Goal: Information Seeking & Learning: Find specific fact

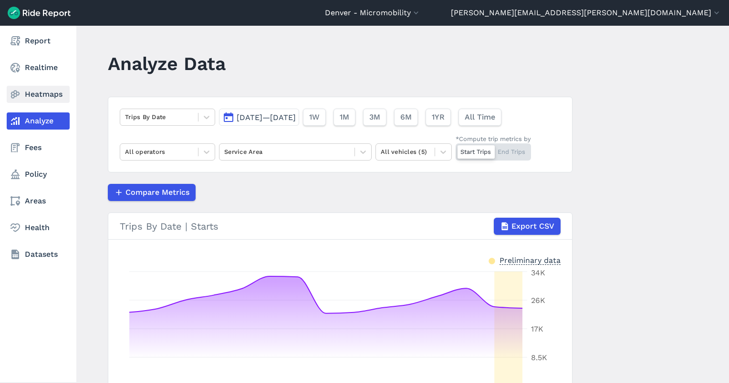
click at [20, 95] on icon at bounding box center [15, 94] width 11 height 11
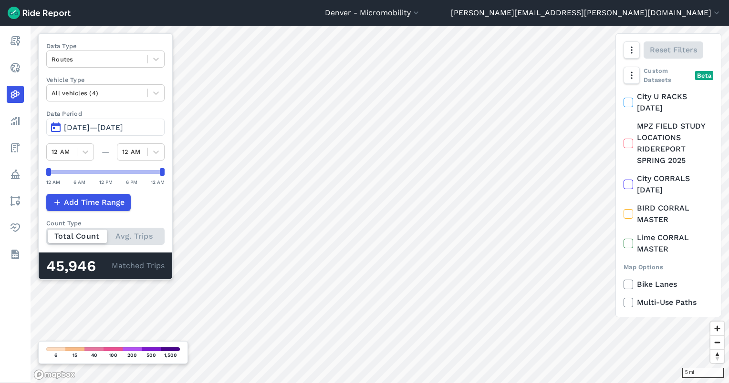
click at [101, 124] on span "[DATE]—[DATE]" at bounding box center [93, 127] width 59 height 9
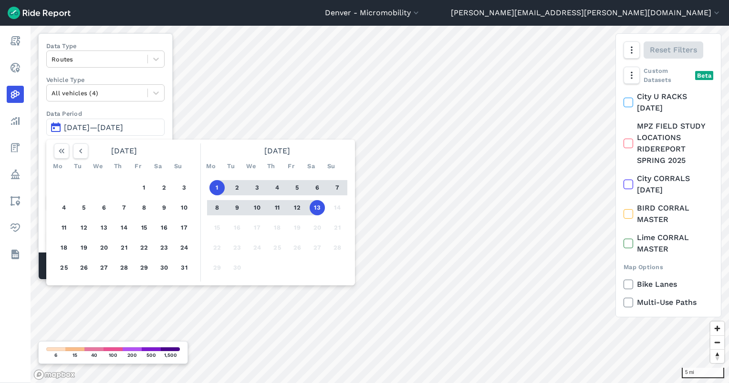
click at [316, 205] on button "13" at bounding box center [317, 207] width 15 height 15
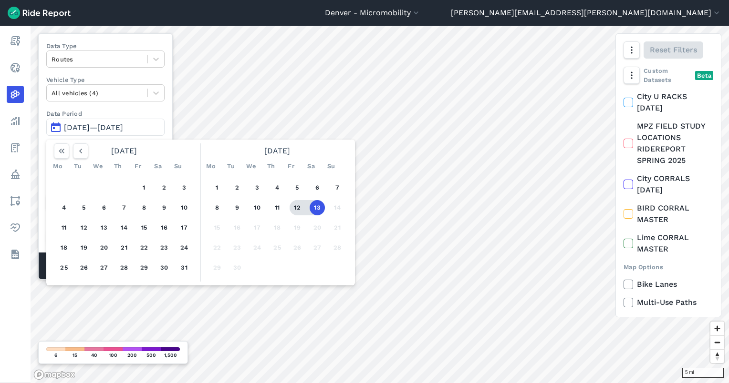
click at [296, 206] on button "12" at bounding box center [297, 207] width 15 height 15
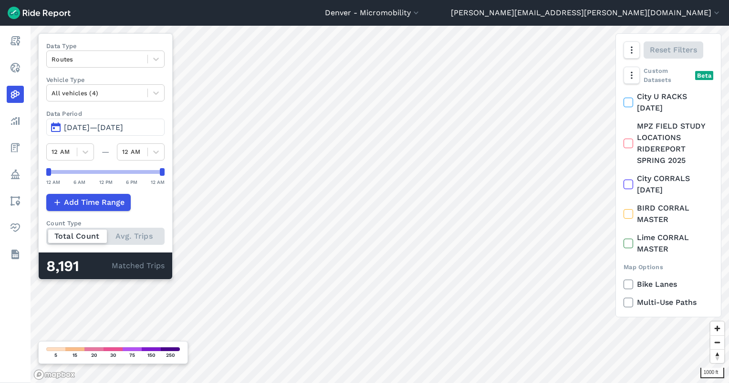
click at [112, 129] on span "[DATE]—[DATE]" at bounding box center [93, 127] width 59 height 9
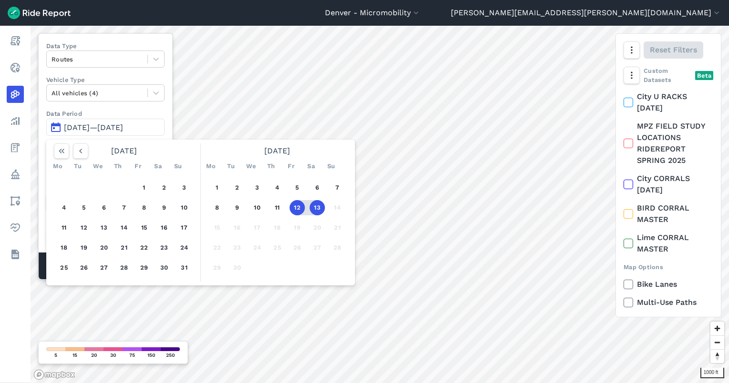
click at [315, 206] on button "13" at bounding box center [317, 207] width 15 height 15
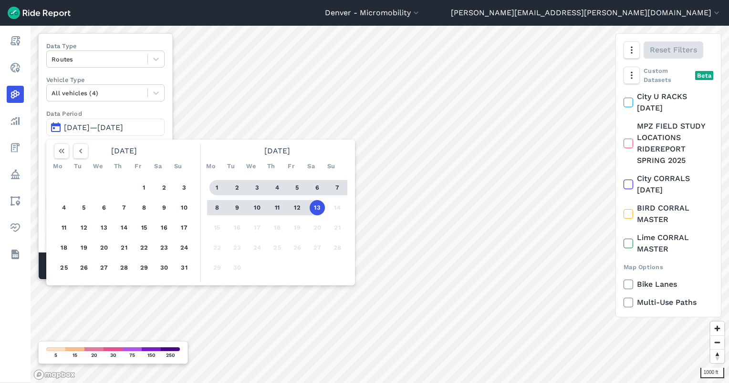
click at [212, 185] on button "1" at bounding box center [216, 187] width 15 height 15
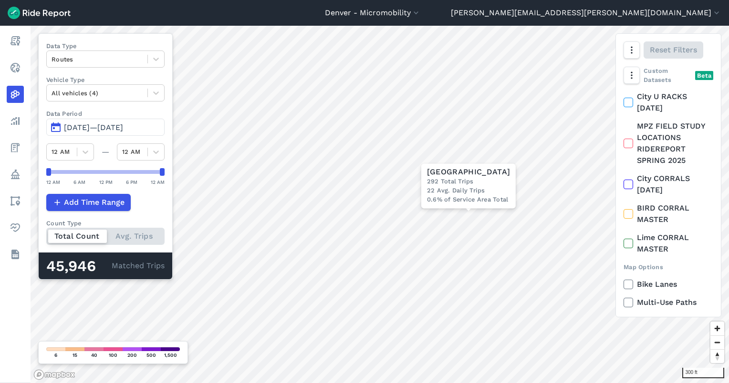
click at [76, 125] on span "[DATE]—[DATE]" at bounding box center [93, 127] width 59 height 9
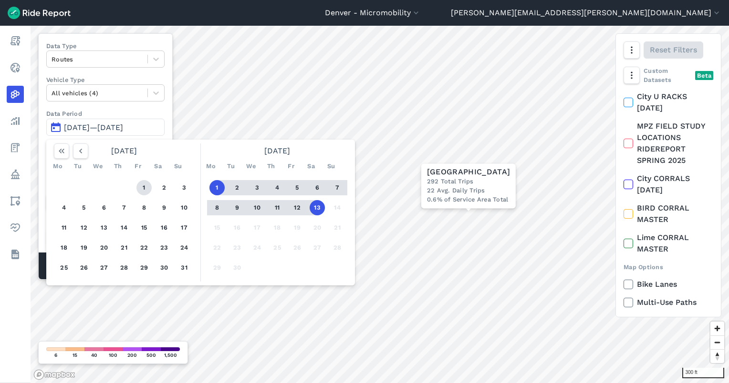
click at [141, 186] on button "1" at bounding box center [143, 187] width 15 height 15
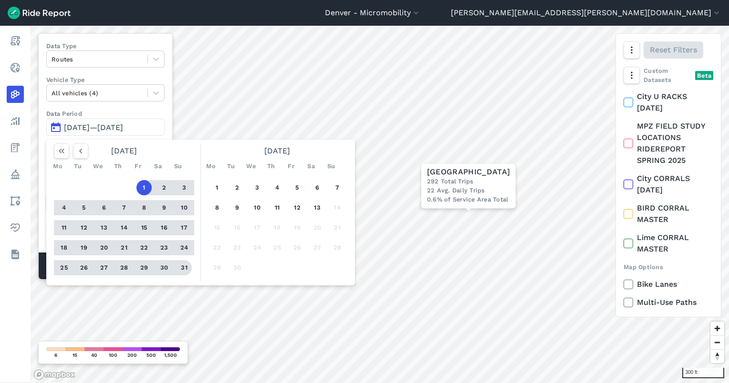
click at [182, 269] on button "31" at bounding box center [183, 267] width 15 height 15
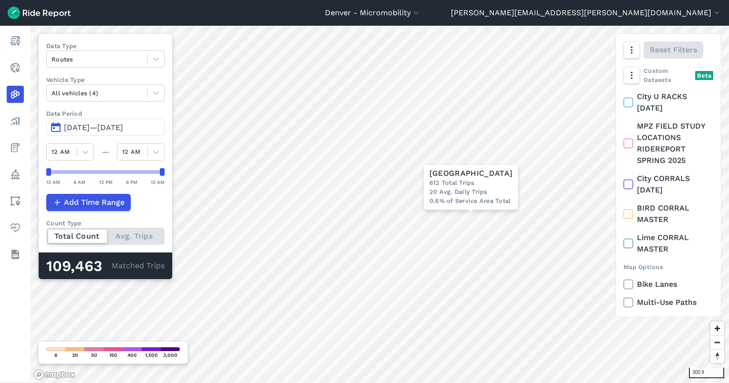
click at [404, 15] on header "Denver - Micromobility [GEOGRAPHIC_DATA] - Carshare [GEOGRAPHIC_DATA] - Micromo…" at bounding box center [364, 13] width 729 height 26
click at [100, 122] on button "[DATE]—[DATE]" at bounding box center [105, 127] width 118 height 17
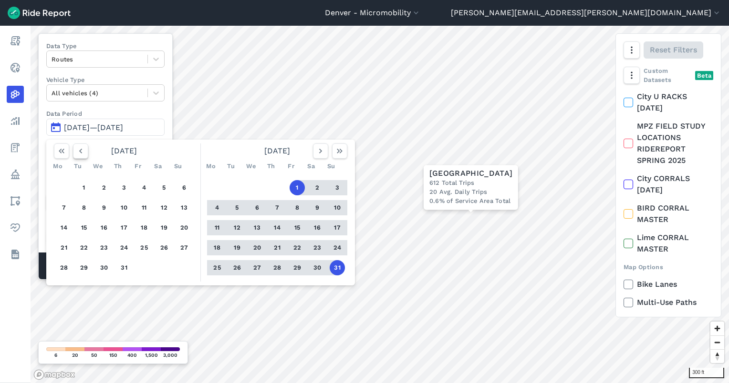
click at [75, 147] on button "button" at bounding box center [80, 151] width 15 height 15
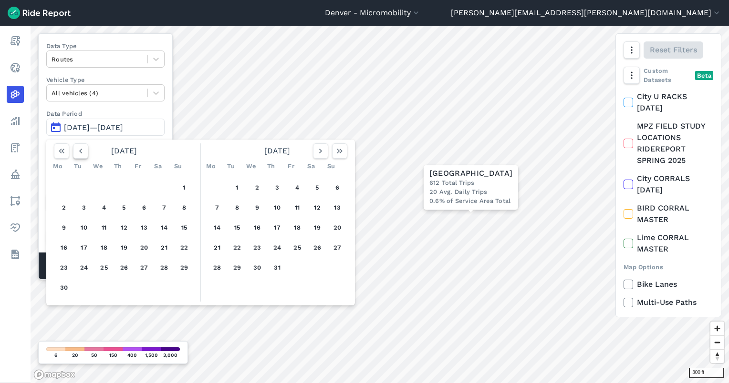
click at [75, 147] on button "button" at bounding box center [80, 151] width 15 height 15
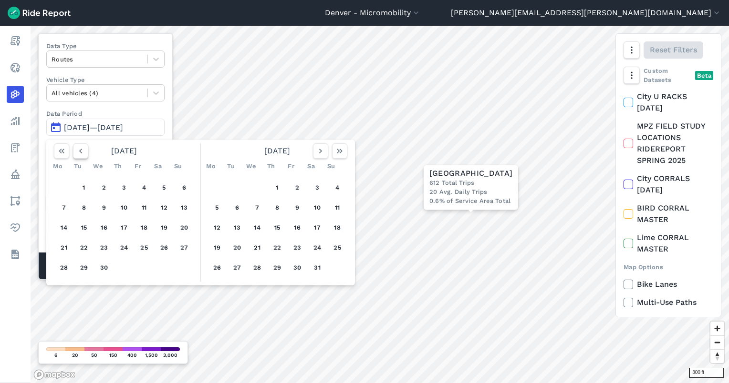
click at [75, 147] on button "button" at bounding box center [80, 151] width 15 height 15
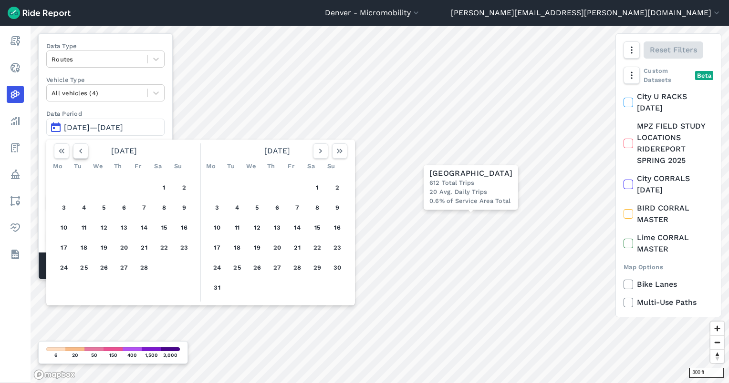
click at [75, 147] on button "button" at bounding box center [80, 151] width 15 height 15
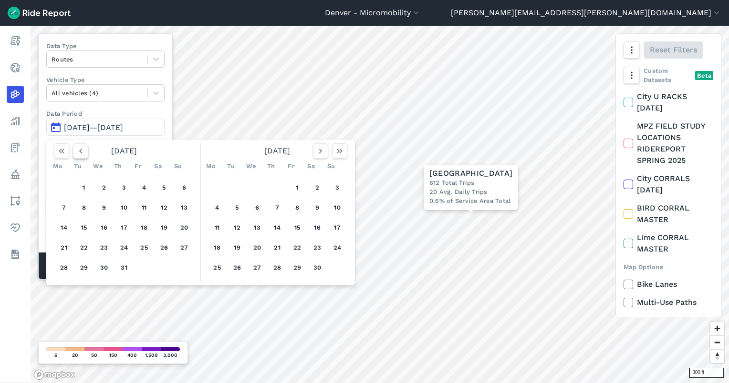
click at [75, 147] on button "button" at bounding box center [80, 151] width 15 height 15
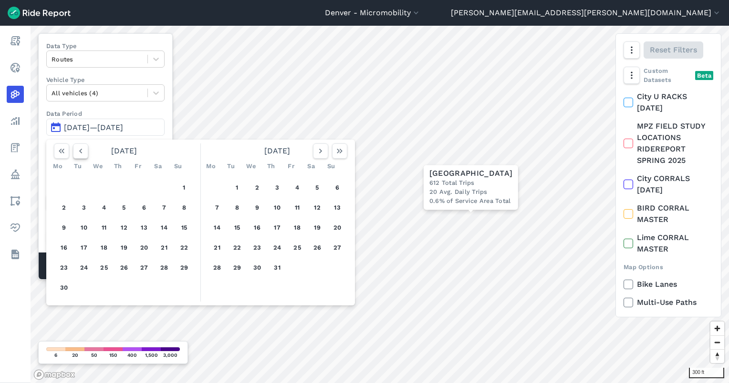
click at [75, 147] on button "button" at bounding box center [80, 151] width 15 height 15
click at [123, 186] on button "1" at bounding box center [123, 187] width 15 height 15
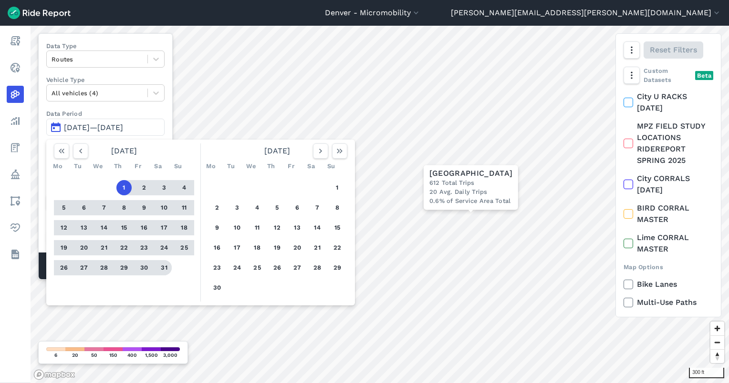
click at [164, 268] on button "31" at bounding box center [163, 267] width 15 height 15
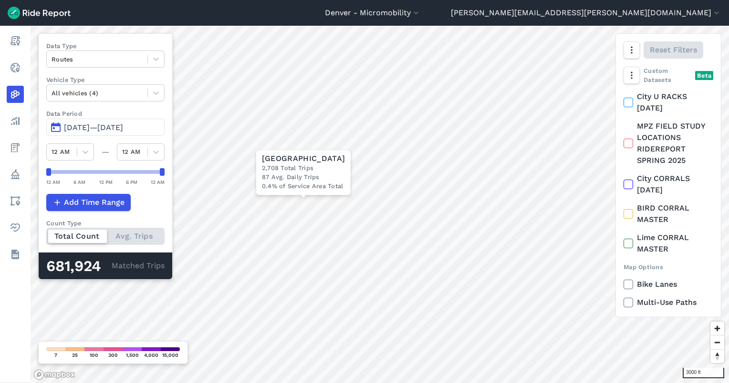
click at [90, 131] on span "[DATE]—[DATE]" at bounding box center [93, 127] width 59 height 9
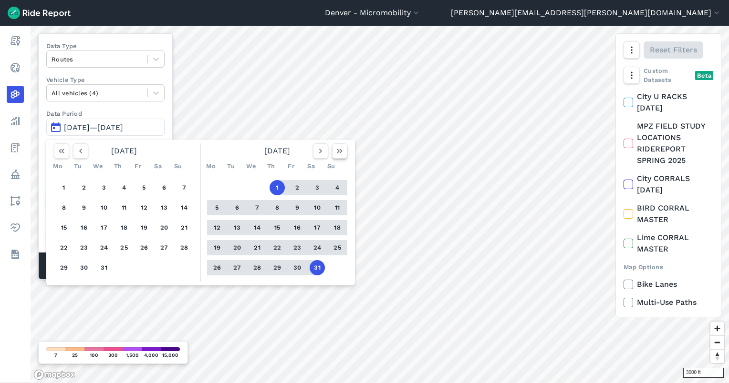
click at [337, 149] on use "button" at bounding box center [340, 151] width 6 height 5
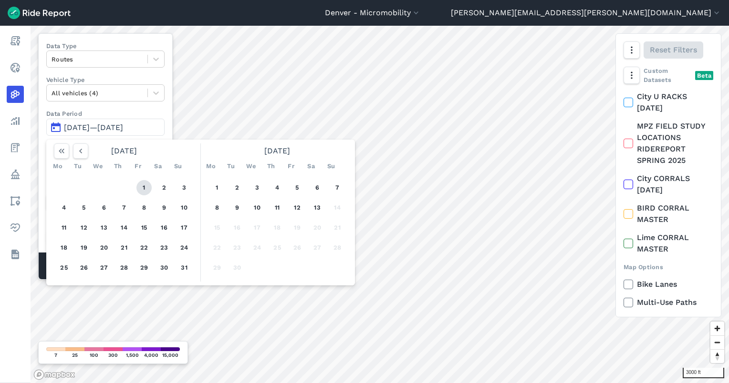
click at [140, 186] on button "1" at bounding box center [143, 187] width 15 height 15
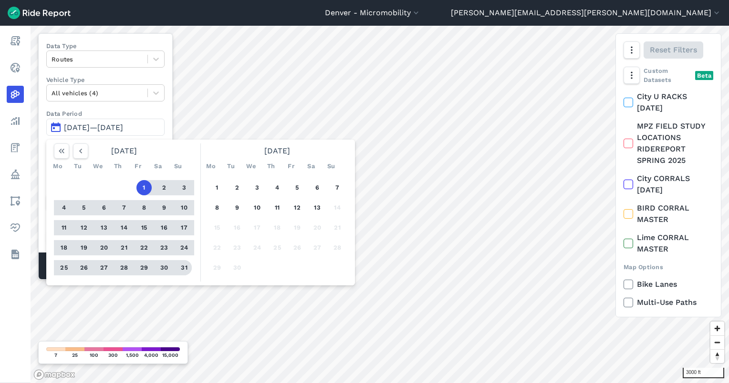
click at [183, 270] on button "31" at bounding box center [183, 267] width 15 height 15
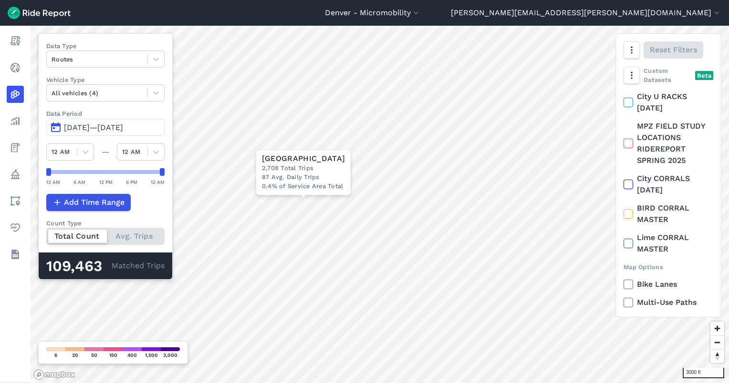
click at [98, 133] on button "[DATE]—[DATE]" at bounding box center [105, 127] width 118 height 17
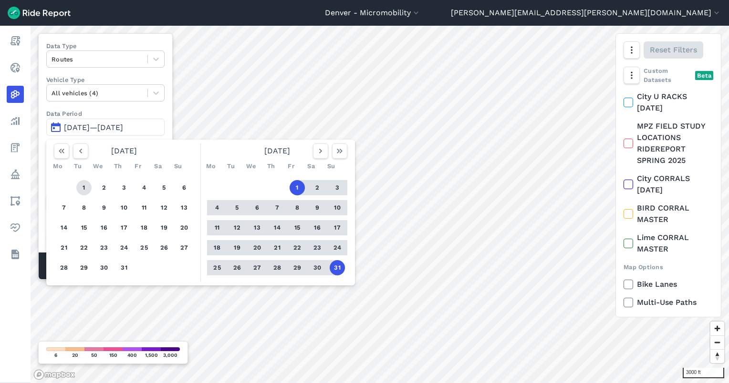
click at [82, 184] on button "1" at bounding box center [83, 187] width 15 height 15
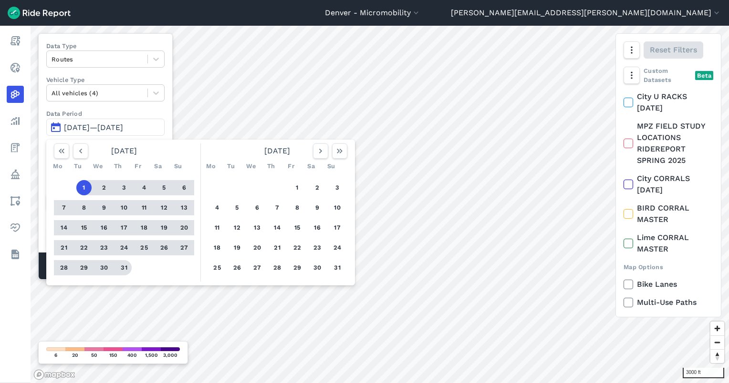
click at [120, 264] on button "31" at bounding box center [123, 267] width 15 height 15
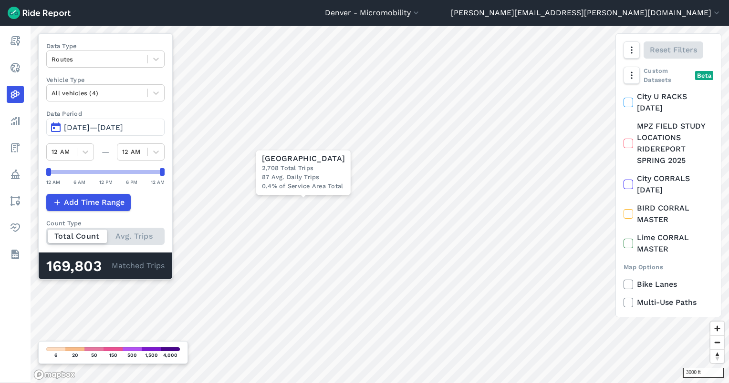
click at [80, 128] on span "[DATE]—[DATE]" at bounding box center [93, 127] width 59 height 9
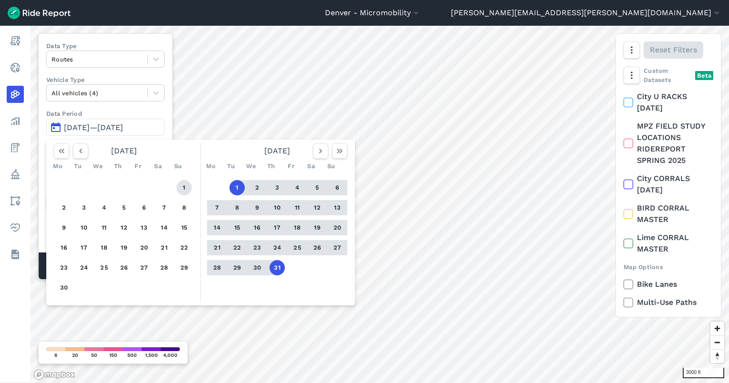
click at [187, 183] on button "1" at bounding box center [183, 187] width 15 height 15
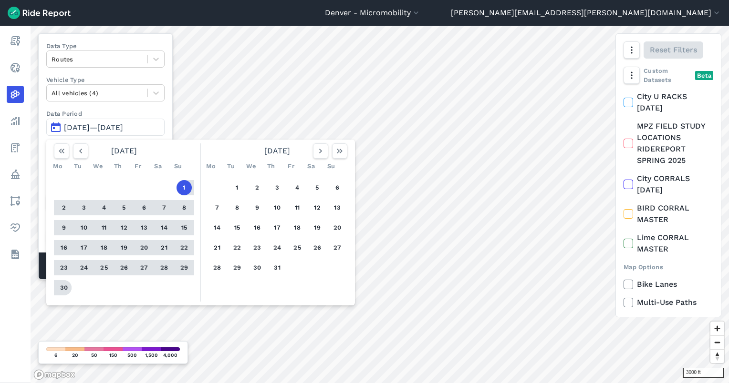
click at [67, 286] on button "30" at bounding box center [63, 287] width 15 height 15
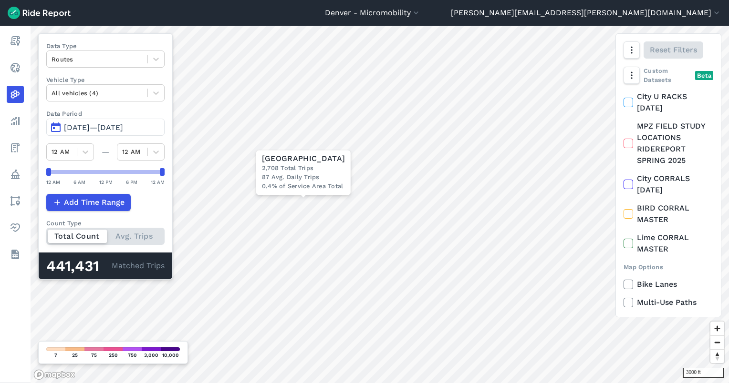
click at [107, 125] on span "[DATE]—[DATE]" at bounding box center [93, 127] width 59 height 9
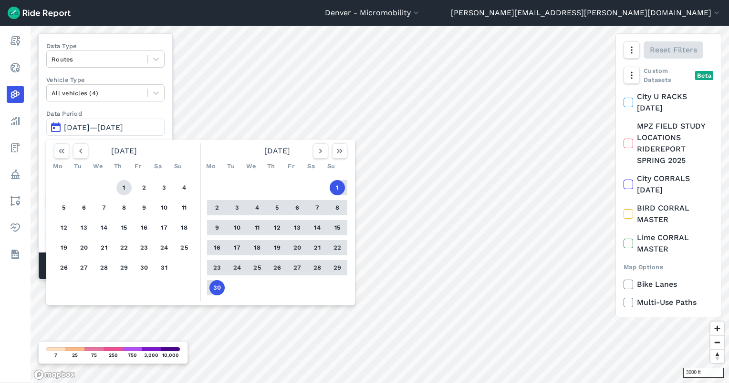
click at [125, 183] on button "1" at bounding box center [123, 187] width 15 height 15
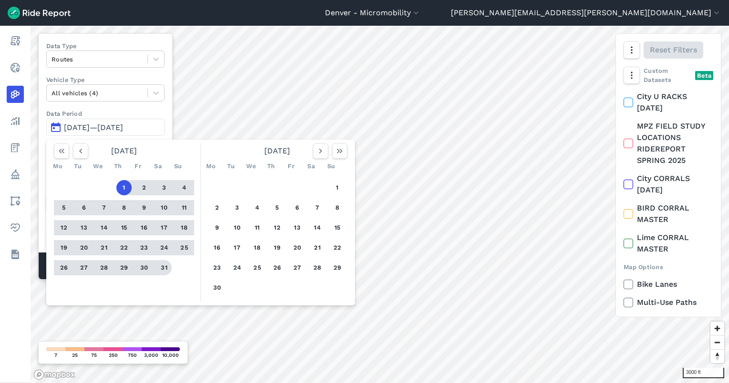
click at [163, 267] on button "31" at bounding box center [163, 267] width 15 height 15
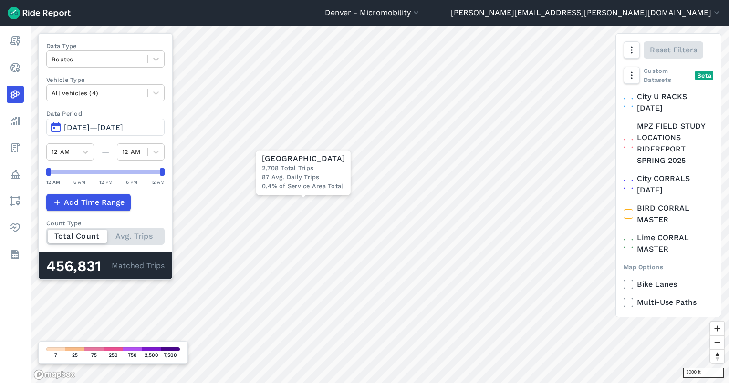
click at [114, 128] on span "[DATE]—[DATE]" at bounding box center [93, 127] width 59 height 9
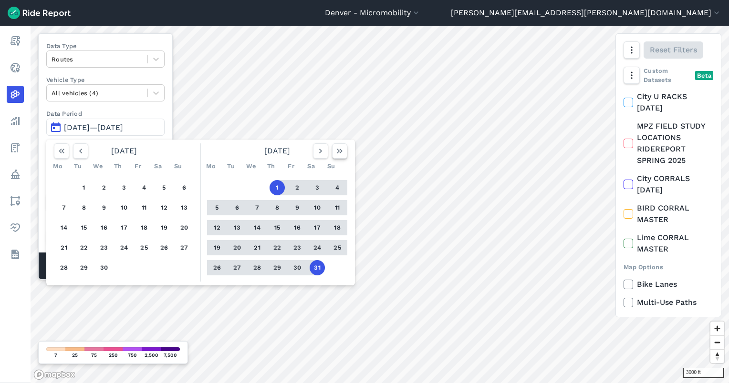
click at [344, 151] on button "button" at bounding box center [339, 151] width 15 height 15
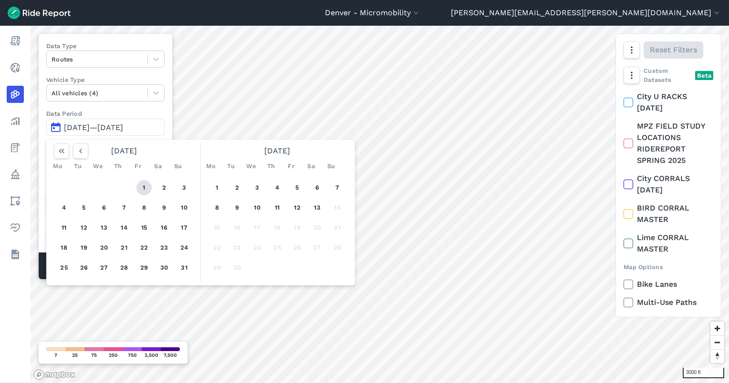
click at [143, 189] on button "1" at bounding box center [143, 187] width 15 height 15
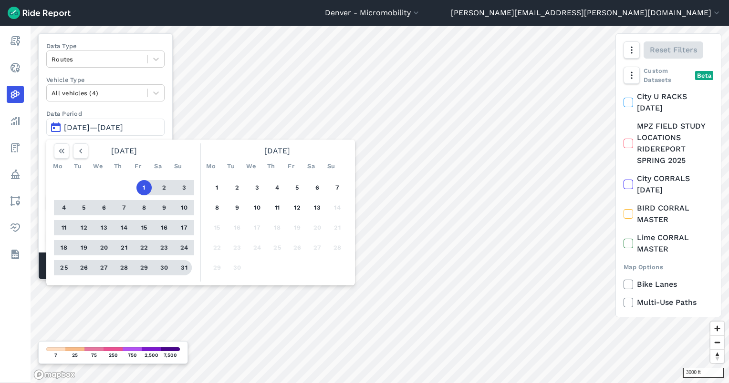
click at [180, 273] on button "31" at bounding box center [183, 267] width 15 height 15
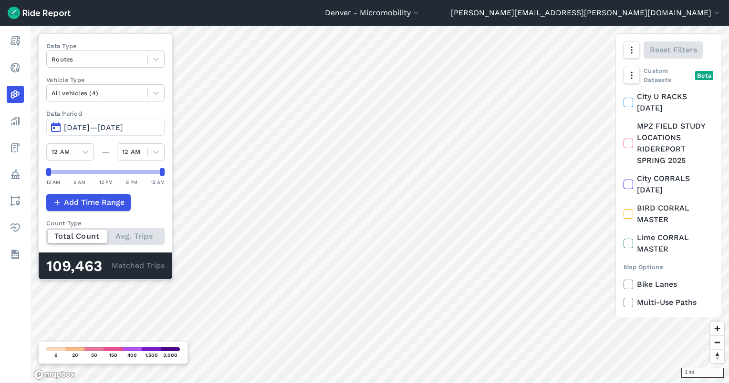
click at [96, 130] on span "[DATE]—[DATE]" at bounding box center [93, 127] width 59 height 9
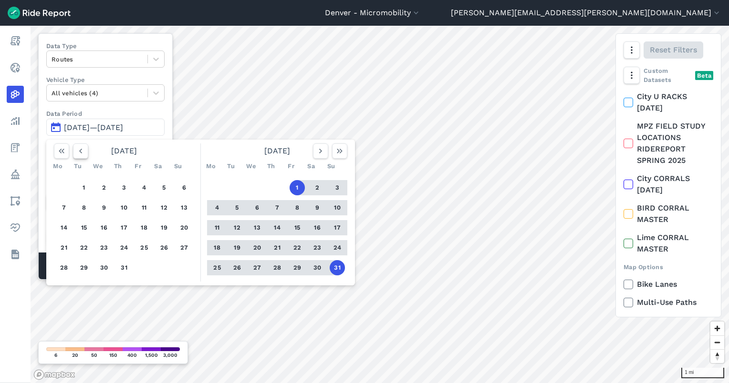
click at [82, 149] on icon "button" at bounding box center [81, 151] width 10 height 10
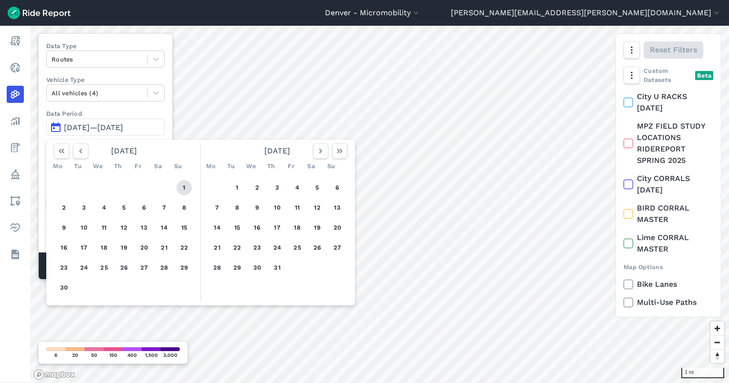
click at [181, 186] on button "1" at bounding box center [183, 187] width 15 height 15
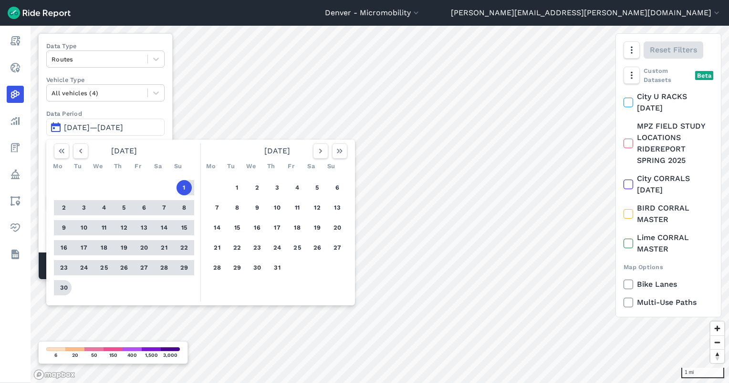
click at [67, 284] on button "30" at bounding box center [63, 287] width 15 height 15
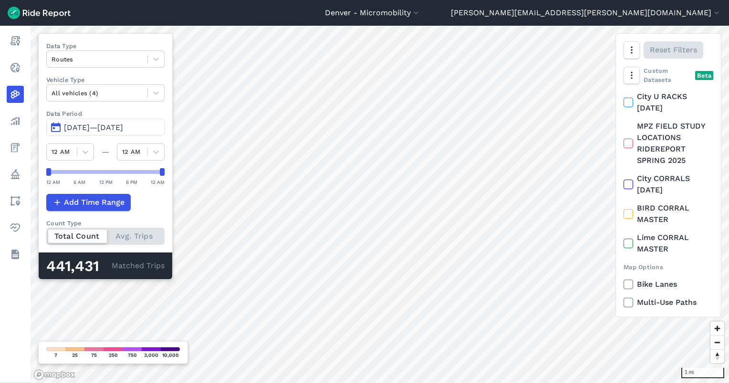
click at [112, 132] on button "[DATE]—[DATE]" at bounding box center [105, 127] width 118 height 17
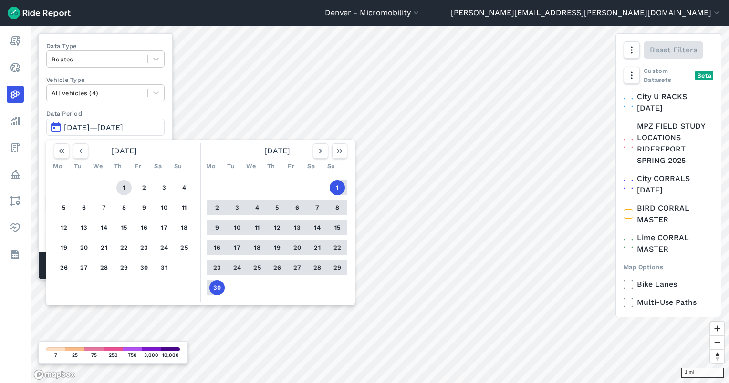
click at [122, 186] on button "1" at bounding box center [123, 187] width 15 height 15
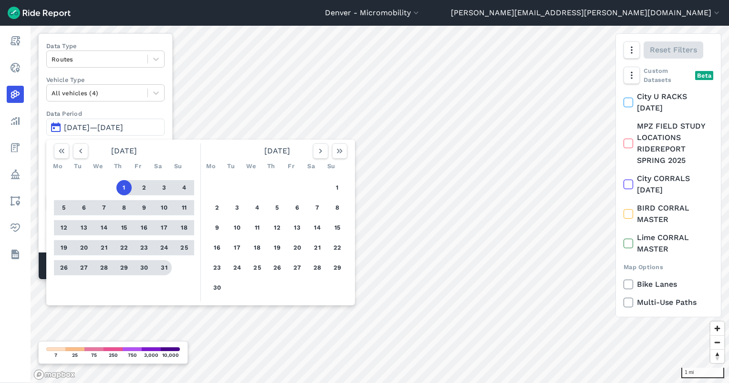
click at [158, 267] on button "31" at bounding box center [163, 267] width 15 height 15
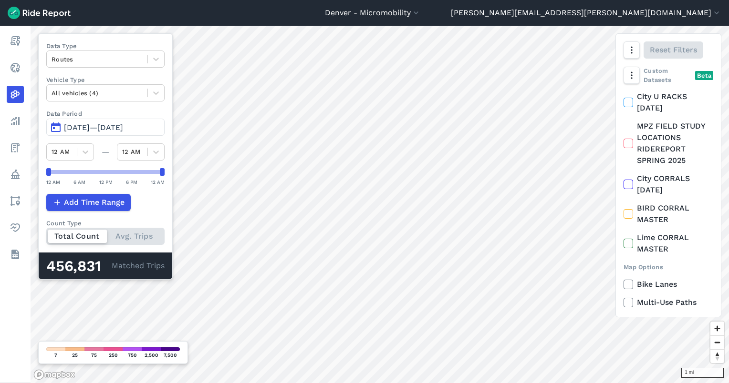
click at [85, 128] on span "[DATE]—[DATE]" at bounding box center [93, 127] width 59 height 9
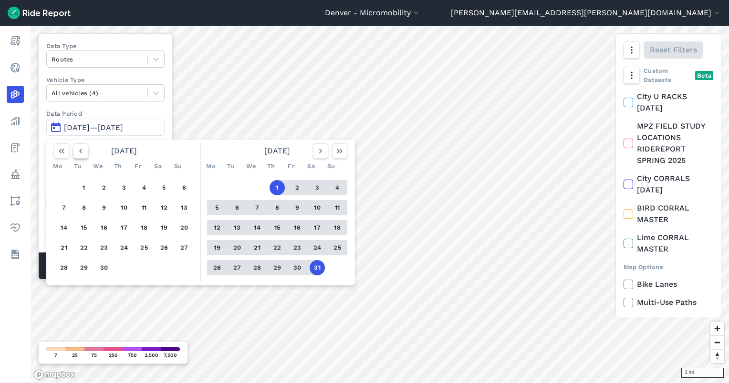
click at [79, 148] on icon "button" at bounding box center [81, 151] width 10 height 10
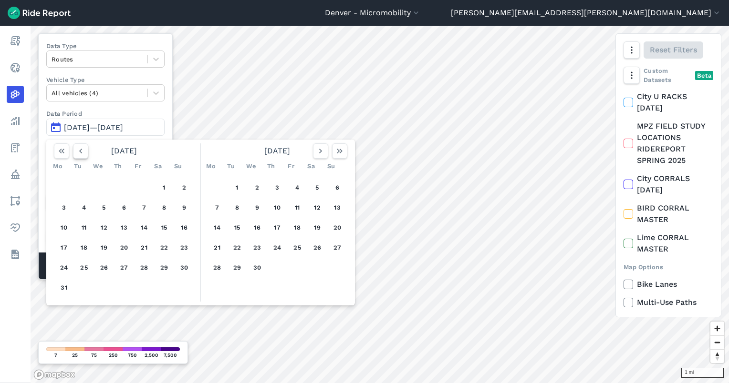
click at [79, 148] on icon "button" at bounding box center [81, 151] width 10 height 10
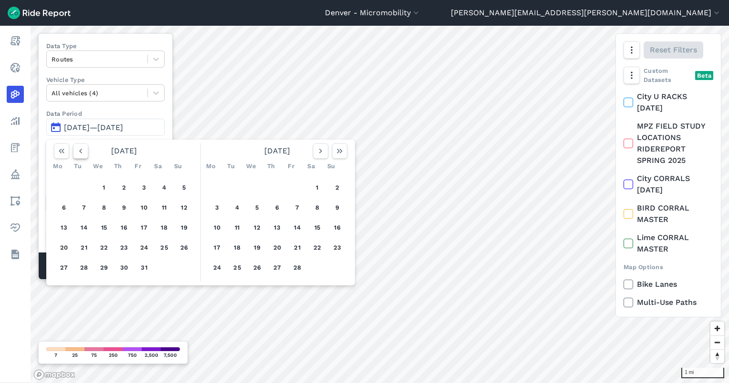
click at [79, 148] on icon "button" at bounding box center [81, 151] width 10 height 10
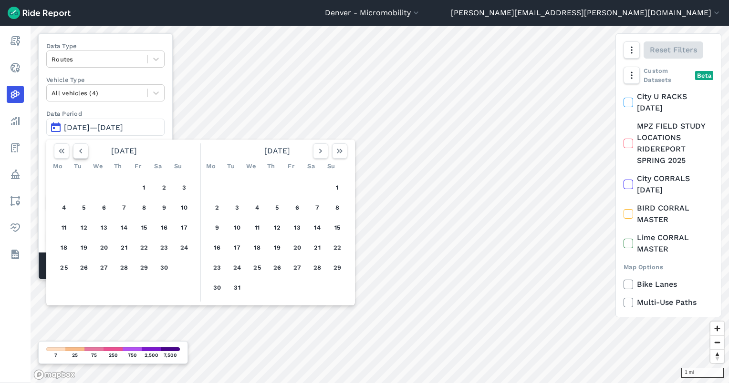
click at [79, 148] on icon "button" at bounding box center [81, 151] width 10 height 10
click at [119, 187] on button "1" at bounding box center [123, 187] width 15 height 15
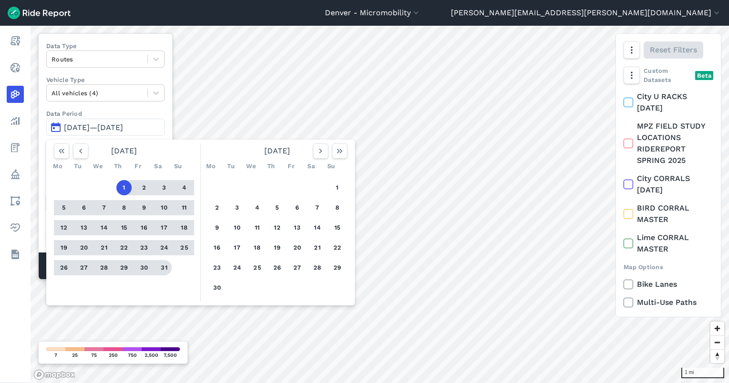
click at [164, 265] on button "31" at bounding box center [163, 267] width 15 height 15
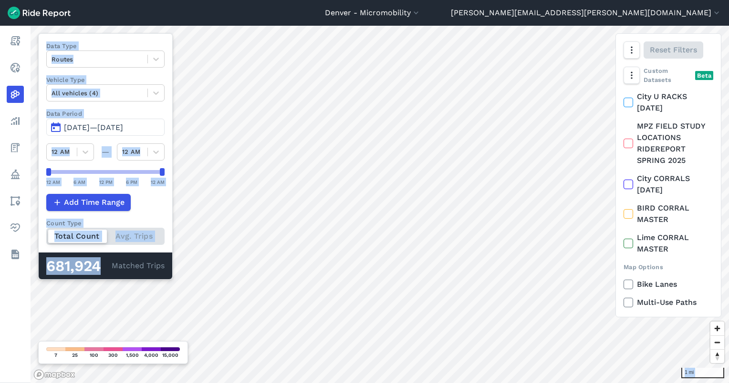
click at [36, 264] on div "1 mi Data Type Routes Vehicle Type All vehicles (4) Data Period Aug 1, 2024—[DA…" at bounding box center [380, 205] width 698 height 358
click at [39, 265] on div "Data Type Routes Vehicle Type All vehicles (4) Data Period Aug 1, 2024—[DATE] 1…" at bounding box center [105, 156] width 135 height 247
click at [39, 265] on div "681,924 Matched Trips" at bounding box center [106, 266] width 134 height 27
drag, startPoint x: 39, startPoint y: 265, endPoint x: 61, endPoint y: 267, distance: 22.5
click at [61, 267] on div "681,924" at bounding box center [78, 266] width 65 height 12
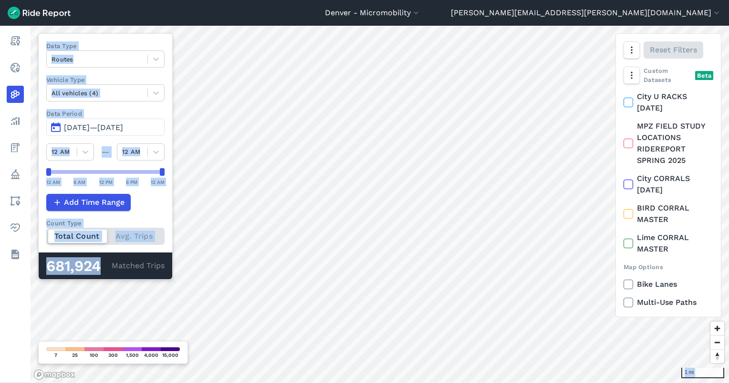
click at [61, 267] on div "681,924" at bounding box center [78, 266] width 65 height 12
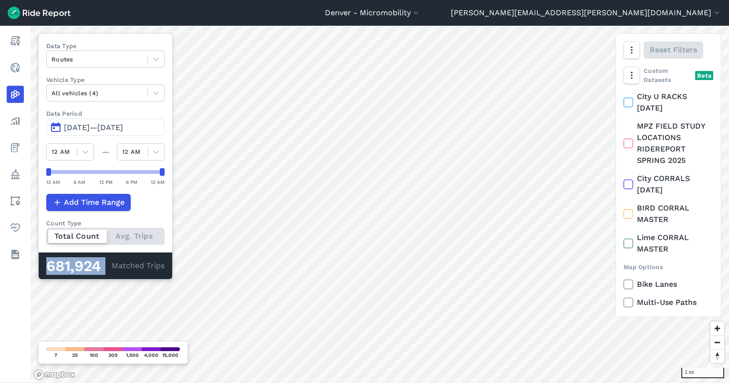
click at [61, 267] on div "681,924" at bounding box center [78, 266] width 65 height 12
copy div "681,924"
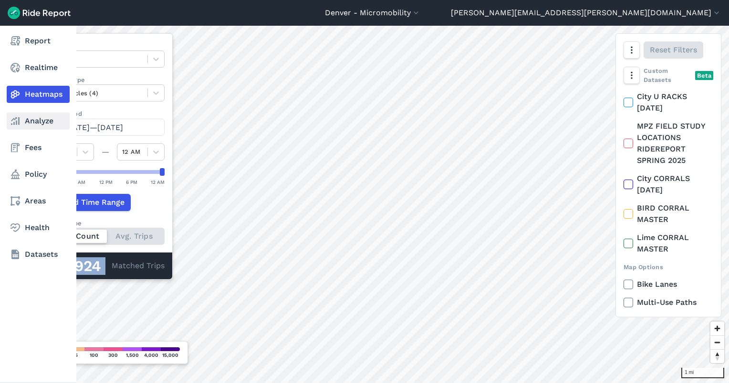
click at [17, 123] on use at bounding box center [15, 121] width 9 height 8
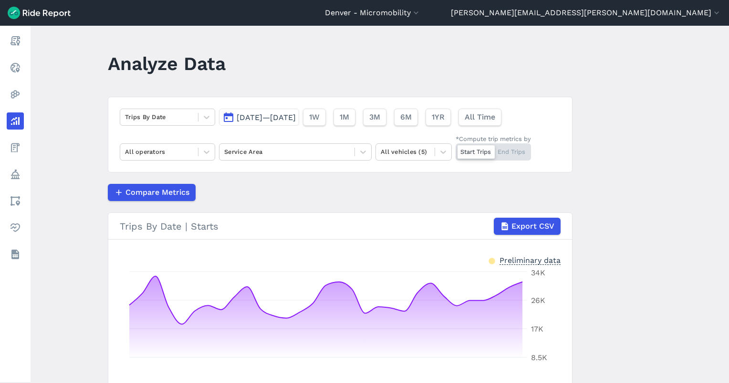
click at [256, 114] on span "[DATE]—[DATE]" at bounding box center [266, 117] width 59 height 9
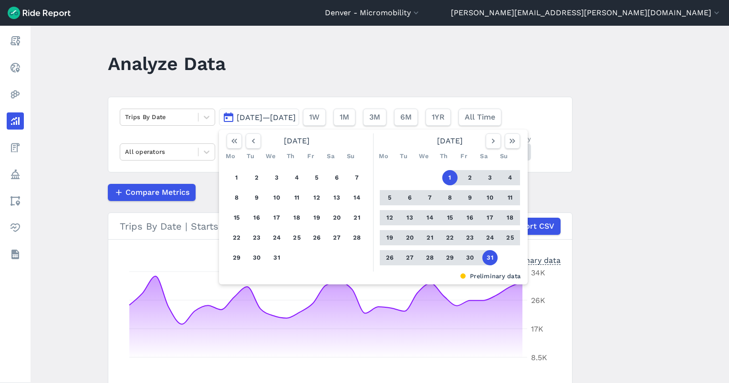
click at [279, 88] on main "Analyze Data Trips By Date [DATE]—[DATE] [DATE] Mo Tu We Th Fr Sa Su 1 2 3 4 5 …" at bounding box center [380, 205] width 698 height 358
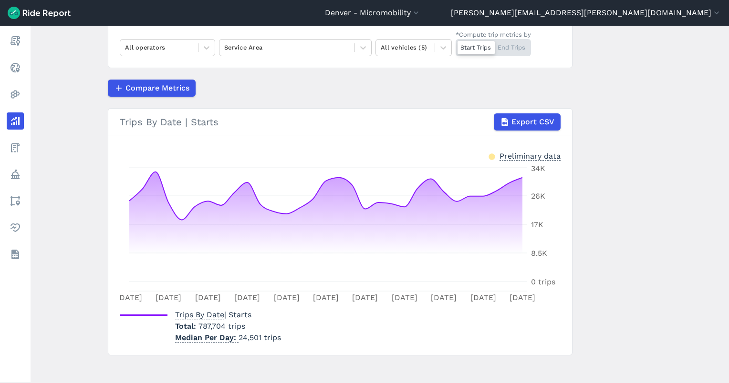
scroll to position [105, 0]
drag, startPoint x: 222, startPoint y: 326, endPoint x: 197, endPoint y: 325, distance: 24.8
click at [198, 325] on span "787,704 trips" at bounding box center [221, 325] width 47 height 9
copy span "787,704"
